Goal: Task Accomplishment & Management: Use online tool/utility

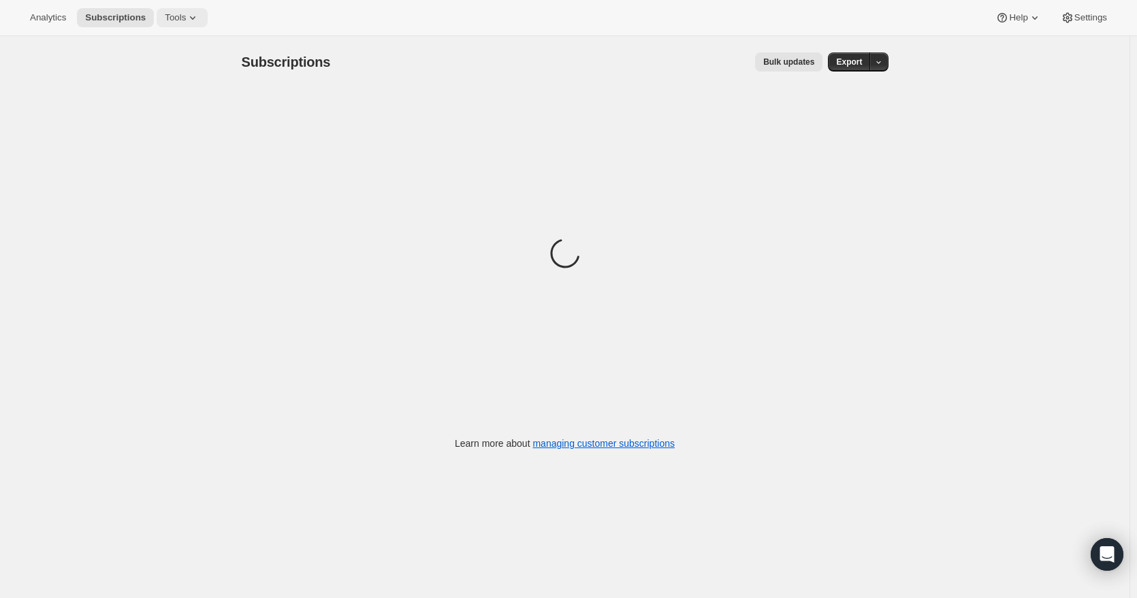
click at [186, 22] on icon at bounding box center [193, 18] width 14 height 14
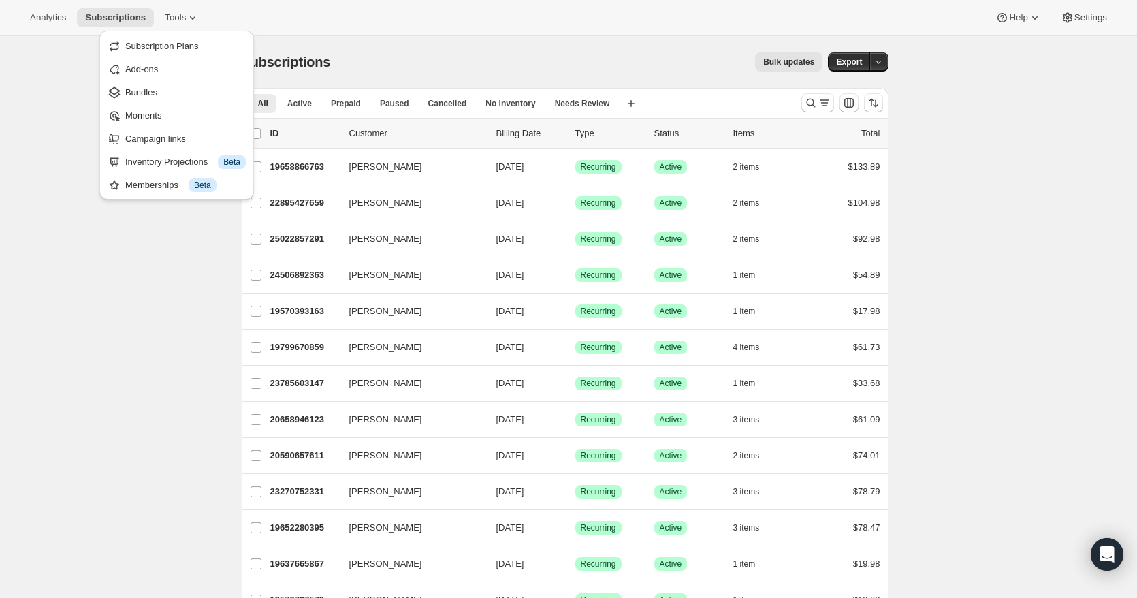
click at [492, 54] on div "Bulk updates" at bounding box center [585, 61] width 476 height 19
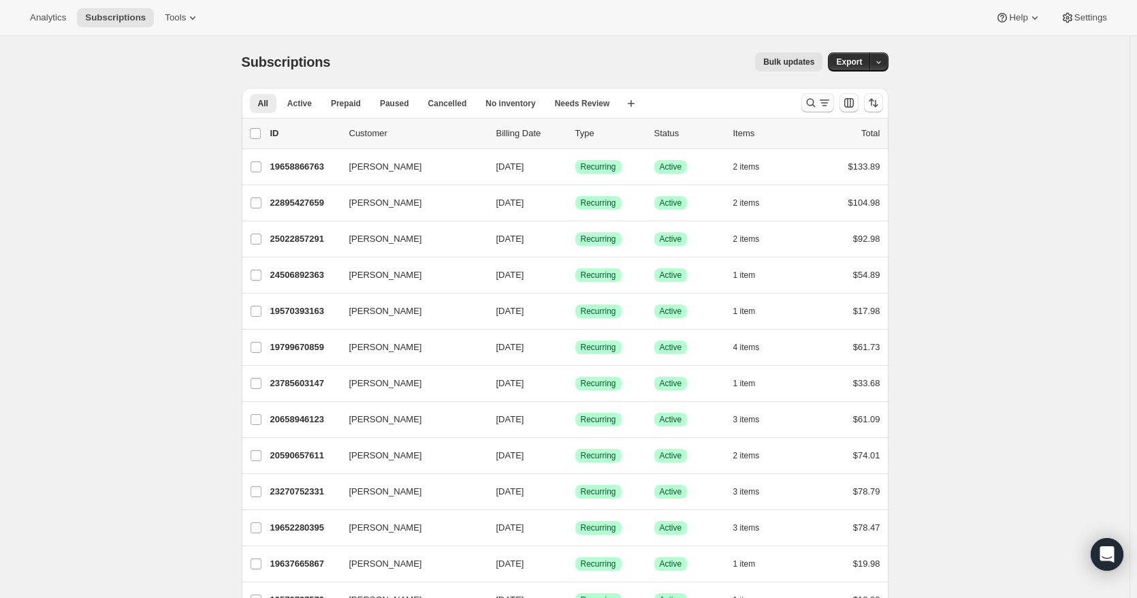
click at [830, 106] on icon "Search and filter results" at bounding box center [825, 103] width 14 height 14
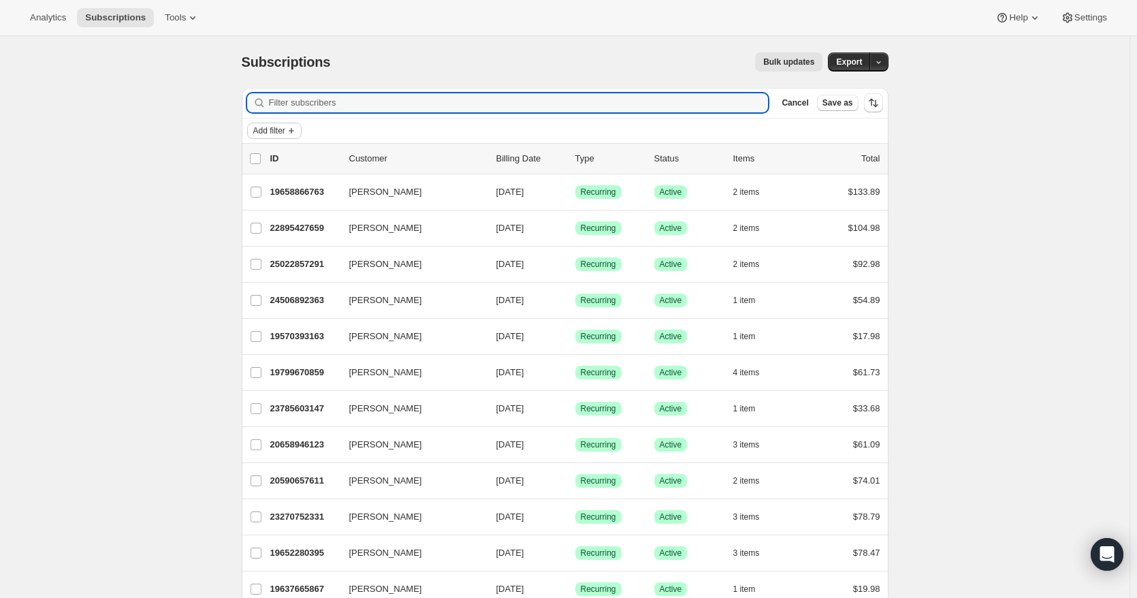
click at [294, 131] on icon "Add filter" at bounding box center [291, 130] width 5 height 5
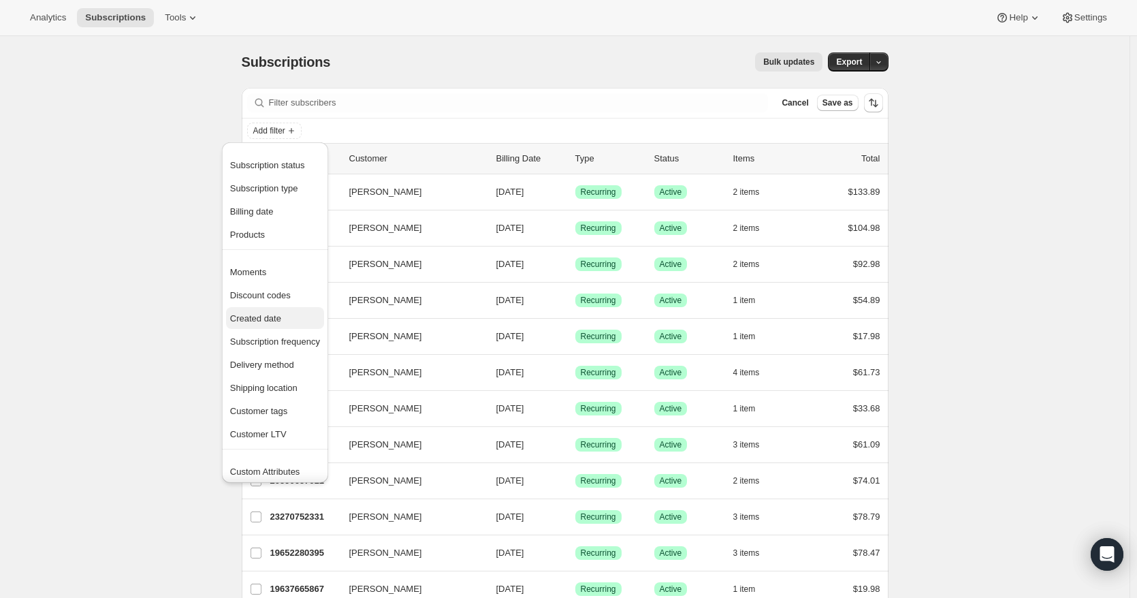
click at [276, 319] on span "Created date" at bounding box center [255, 318] width 51 height 10
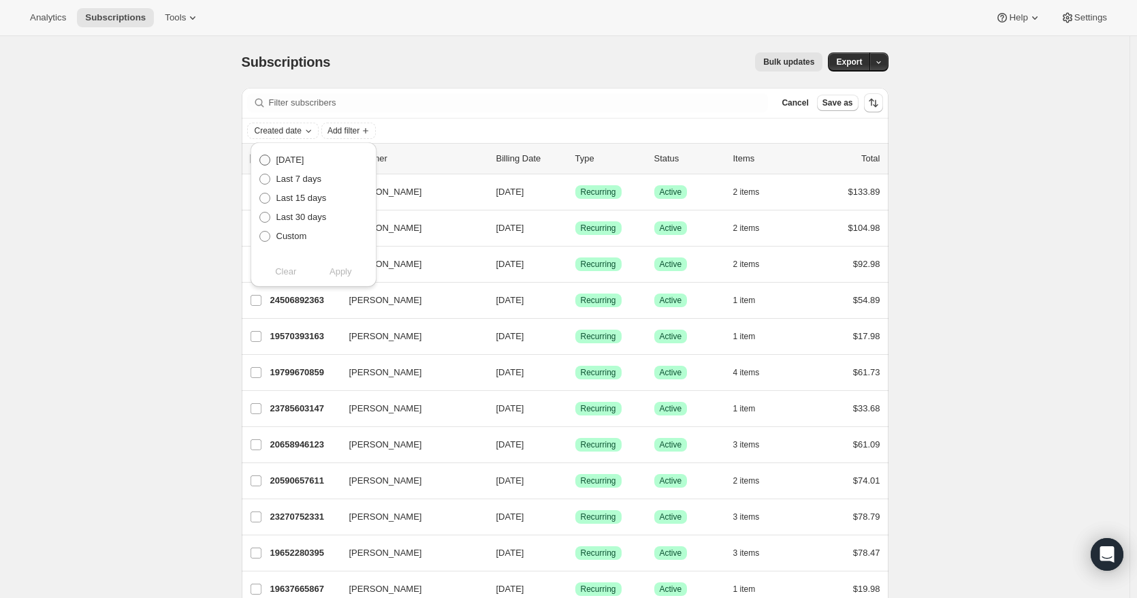
click at [265, 162] on span at bounding box center [264, 160] width 11 height 11
click at [260, 155] on input "[DATE]" at bounding box center [259, 155] width 1 height 1
radio input "true"
click at [338, 272] on span "Apply" at bounding box center [340, 272] width 22 height 14
click at [1016, 280] on div "Subscriptions. This page is ready Subscriptions Bulk updates More actions Bulk …" at bounding box center [564, 341] width 1129 height 611
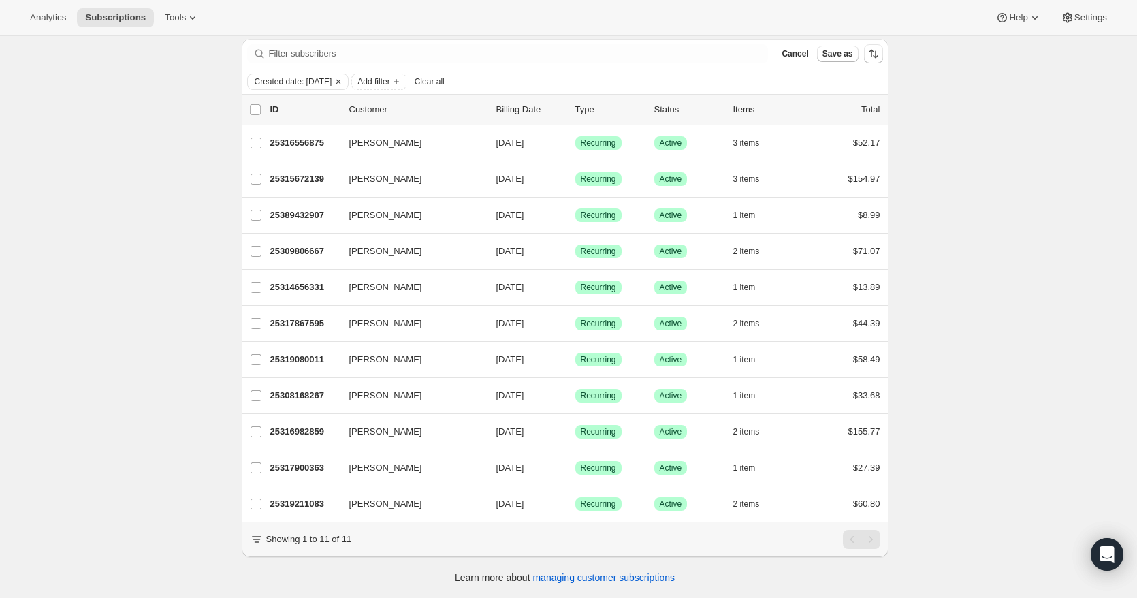
scroll to position [59, 0]
click at [305, 76] on span "Created date: [DATE]" at bounding box center [294, 81] width 78 height 11
click at [263, 182] on span at bounding box center [264, 187] width 11 height 11
click at [260, 182] on input "Custom" at bounding box center [259, 182] width 1 height 1
radio input "true"
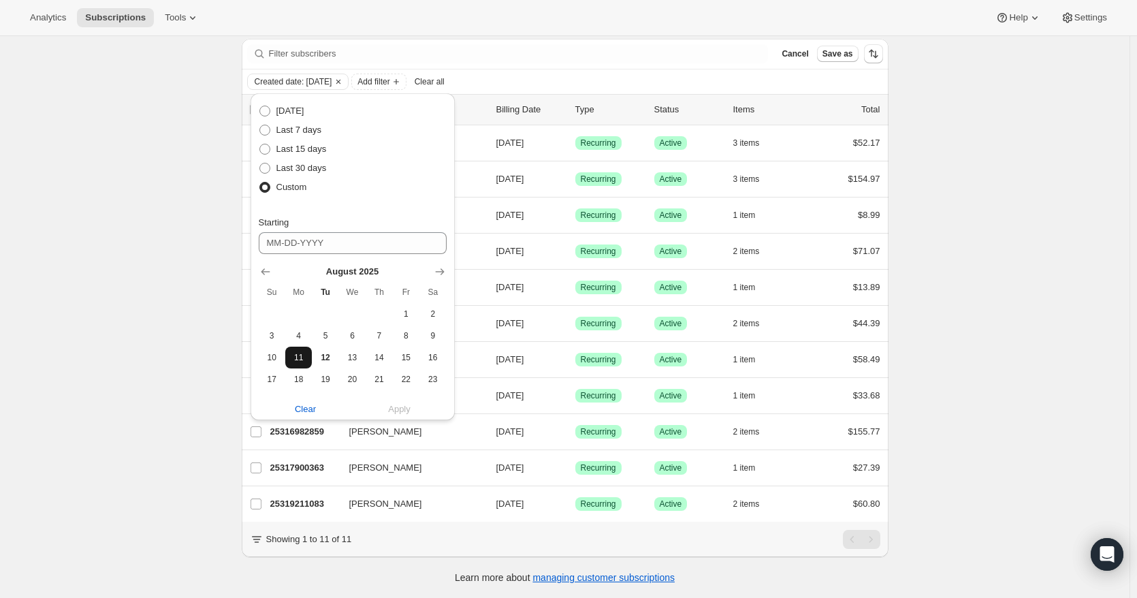
click at [301, 352] on span "11" at bounding box center [299, 357] width 16 height 11
click at [298, 352] on span "11" at bounding box center [299, 357] width 16 height 11
click at [398, 402] on div "Clear Apply" at bounding box center [353, 409] width 188 height 14
click at [323, 235] on input "[DATE]" at bounding box center [353, 243] width 188 height 22
click at [308, 347] on button "11" at bounding box center [298, 358] width 27 height 22
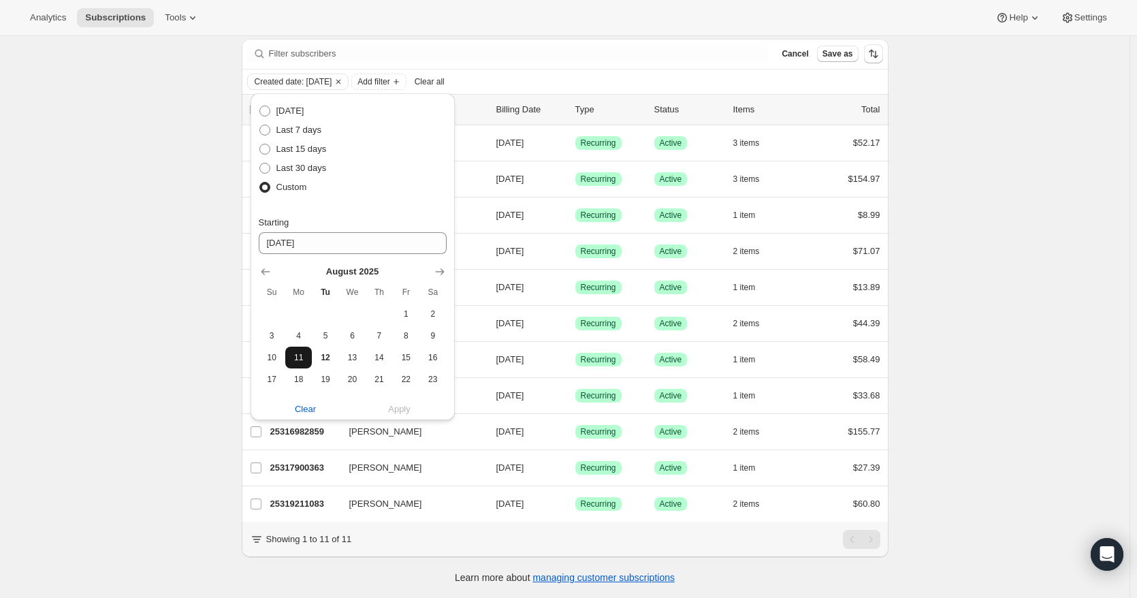
click at [308, 347] on button "11" at bounding box center [298, 358] width 27 height 22
click at [327, 238] on input "[DATE]" at bounding box center [353, 243] width 188 height 22
click at [326, 235] on input "[DATE]" at bounding box center [353, 243] width 188 height 22
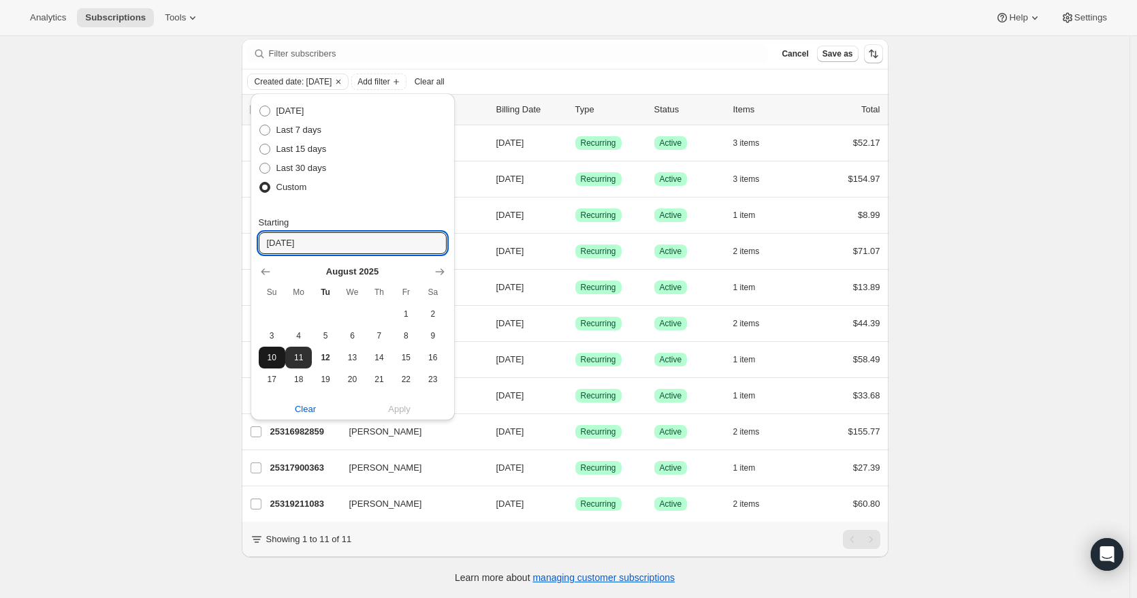
click at [283, 349] on button "10" at bounding box center [272, 358] width 27 height 22
click at [298, 352] on span "11" at bounding box center [299, 357] width 16 height 11
click at [278, 352] on span "10" at bounding box center [272, 357] width 16 height 11
click at [297, 352] on span "11" at bounding box center [299, 357] width 16 height 11
type input "[DATE]"
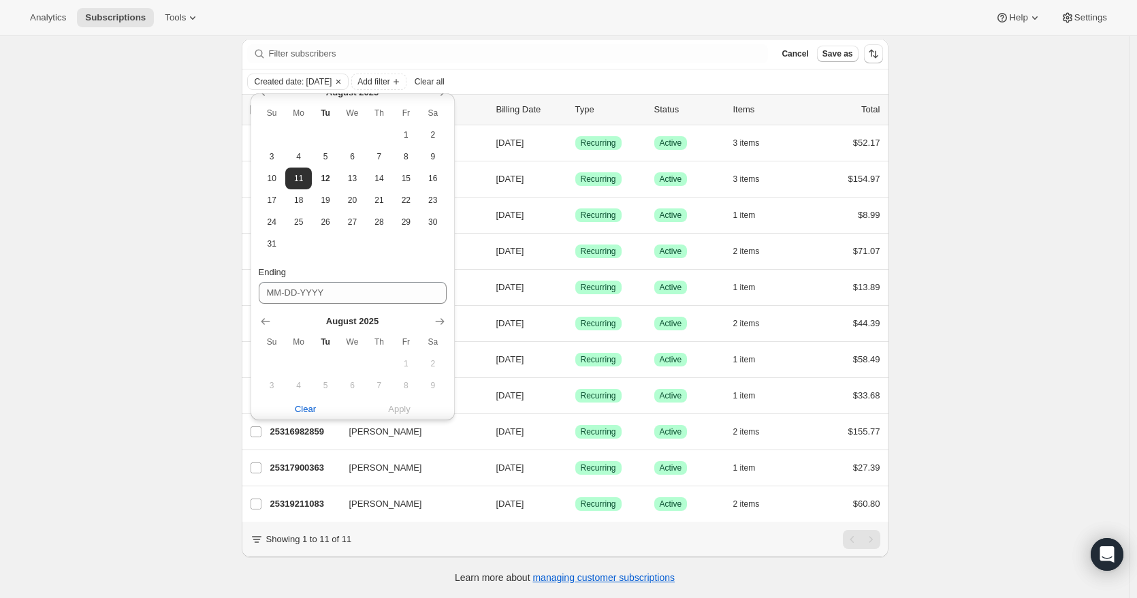
scroll to position [158, 0]
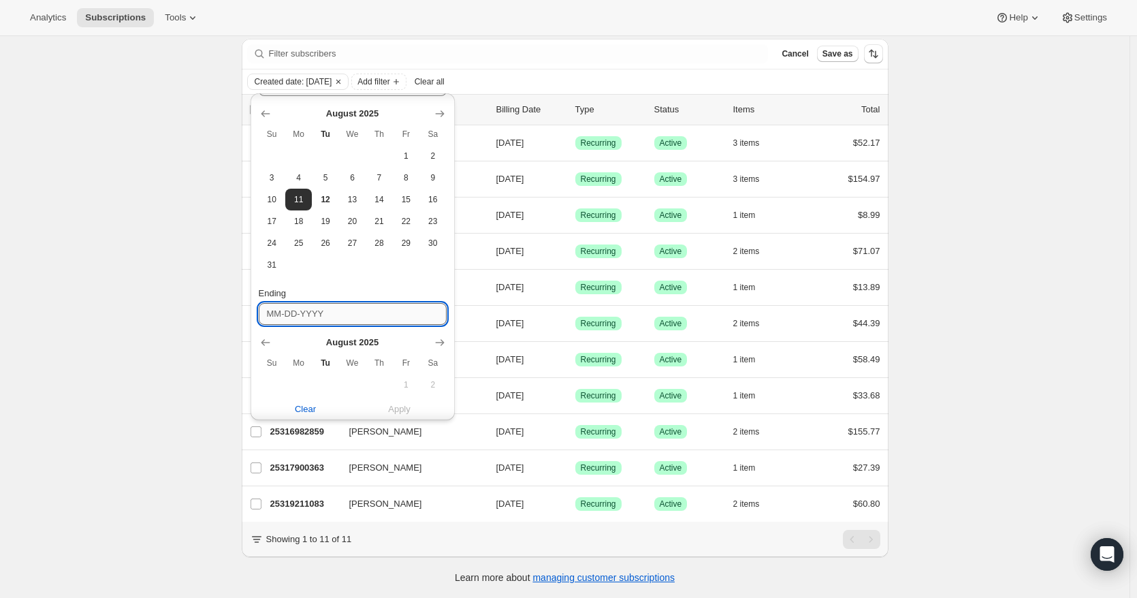
click at [329, 308] on input "Ending" at bounding box center [353, 314] width 188 height 22
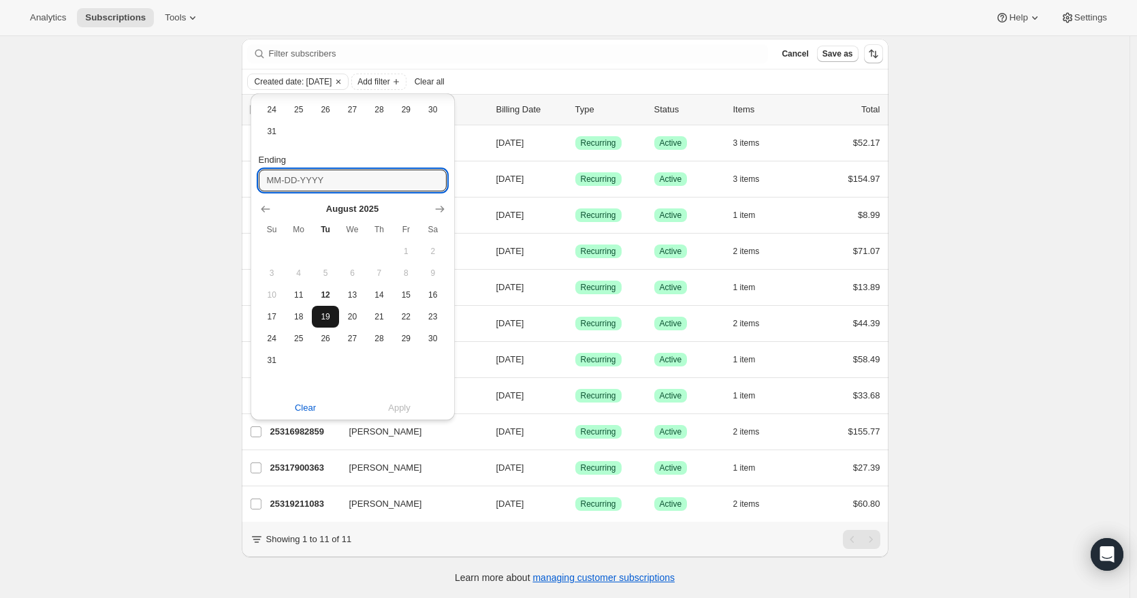
scroll to position [294, 0]
click at [297, 287] on span "11" at bounding box center [299, 292] width 16 height 11
type input "[DATE]"
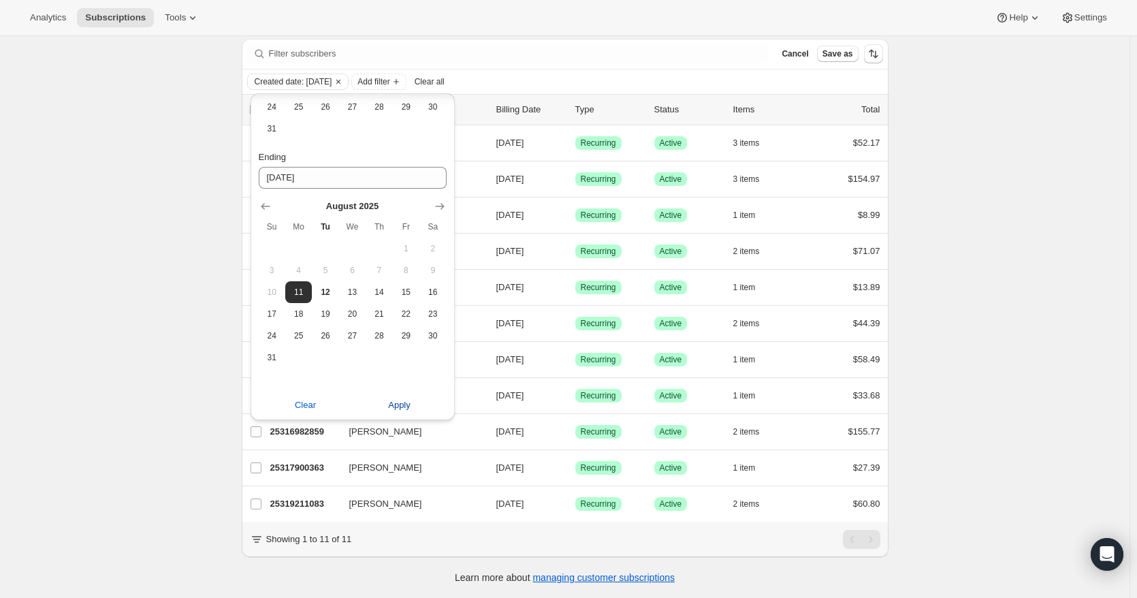
click at [393, 398] on span "Apply" at bounding box center [399, 405] width 22 height 14
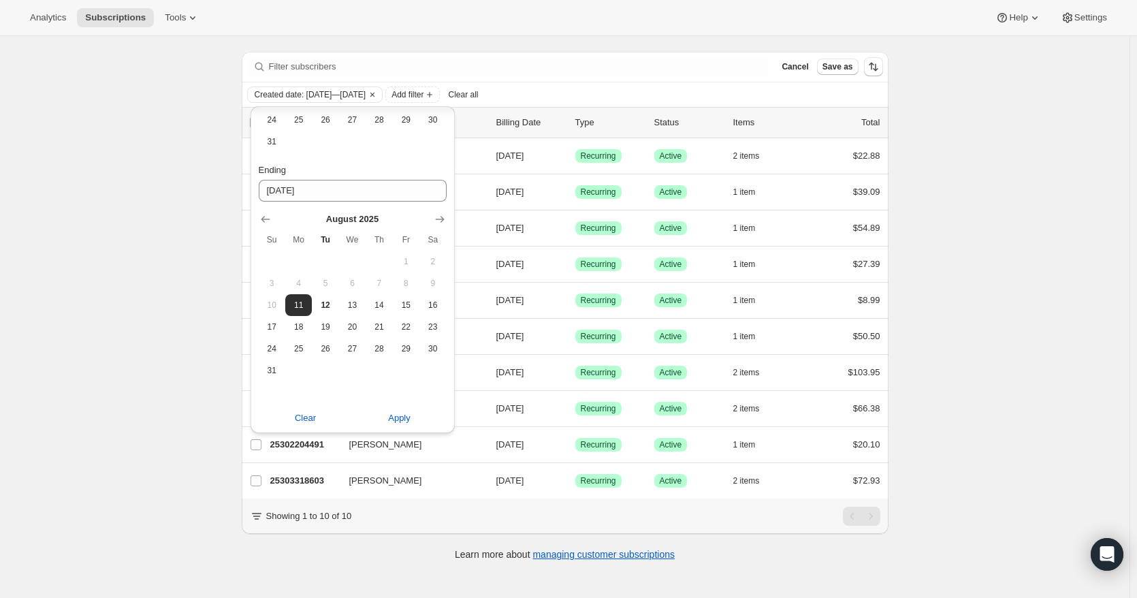
scroll to position [36, 0]
click at [998, 287] on div "Subscriptions. This page is ready Subscriptions Bulk updates More actions Bulk …" at bounding box center [564, 299] width 1129 height 598
